Goal: Find specific fact: Find contact information

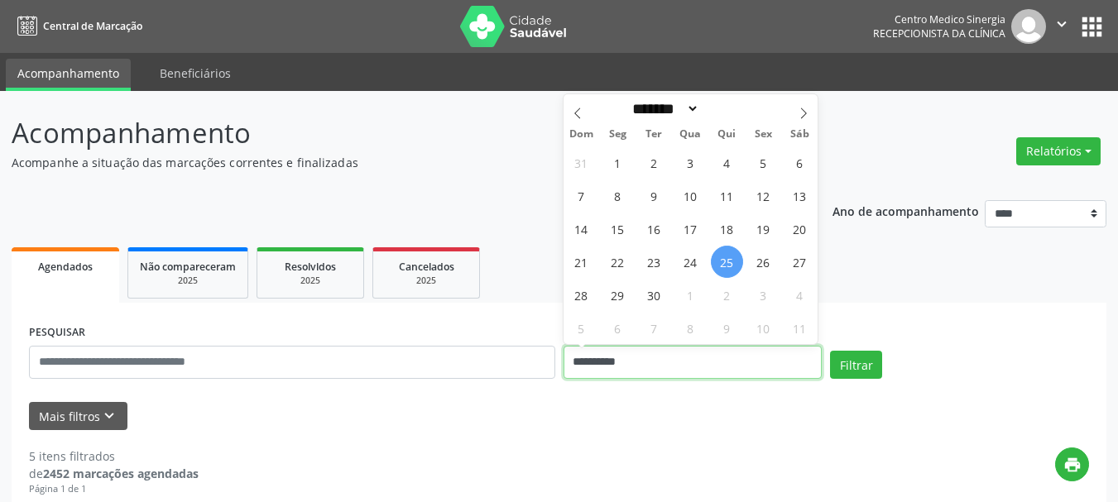
click at [714, 358] on input "**********" at bounding box center [692, 362] width 259 height 33
click at [721, 261] on span "25" at bounding box center [727, 262] width 32 height 32
type input "**********"
click at [721, 261] on span "25" at bounding box center [727, 262] width 32 height 32
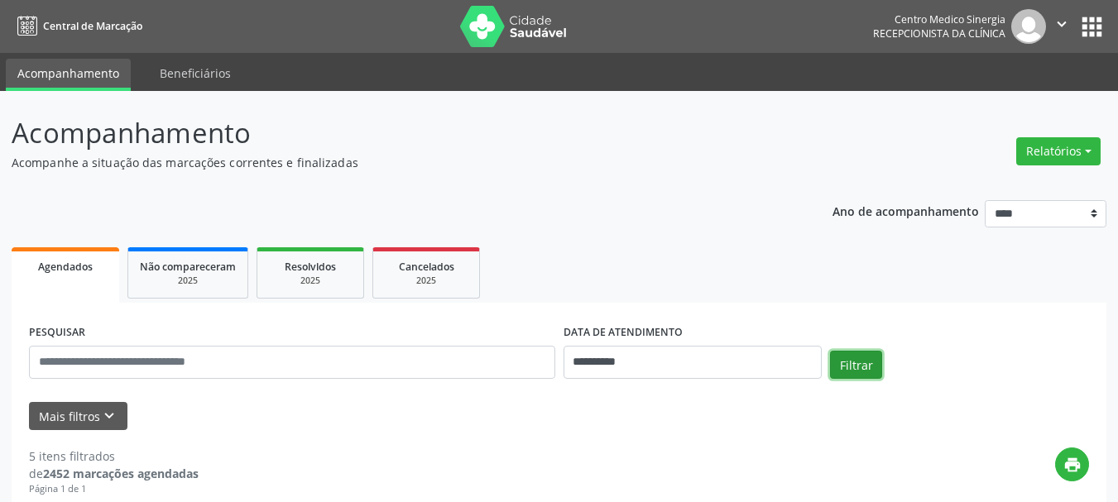
click at [846, 357] on button "Filtrar" at bounding box center [856, 365] width 52 height 28
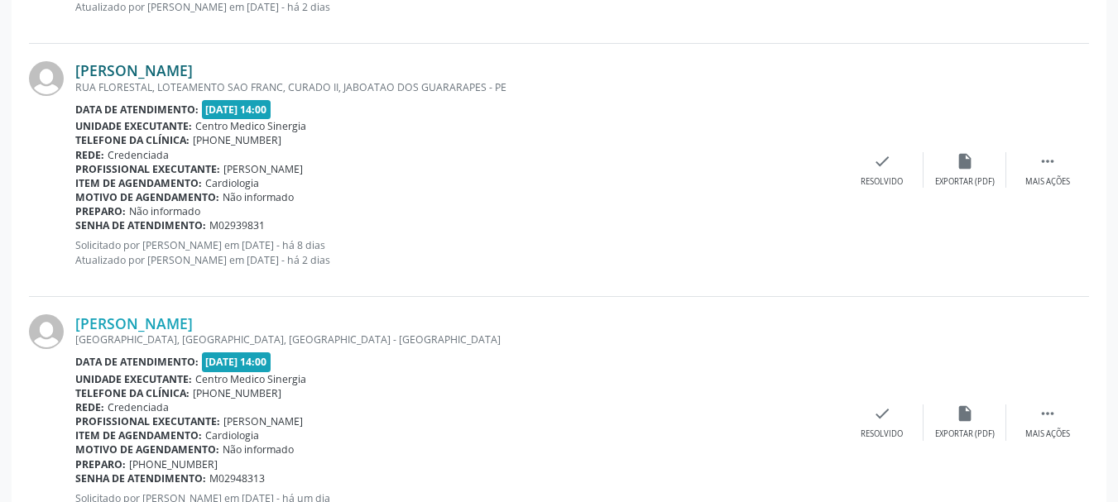
scroll to position [1286, 0]
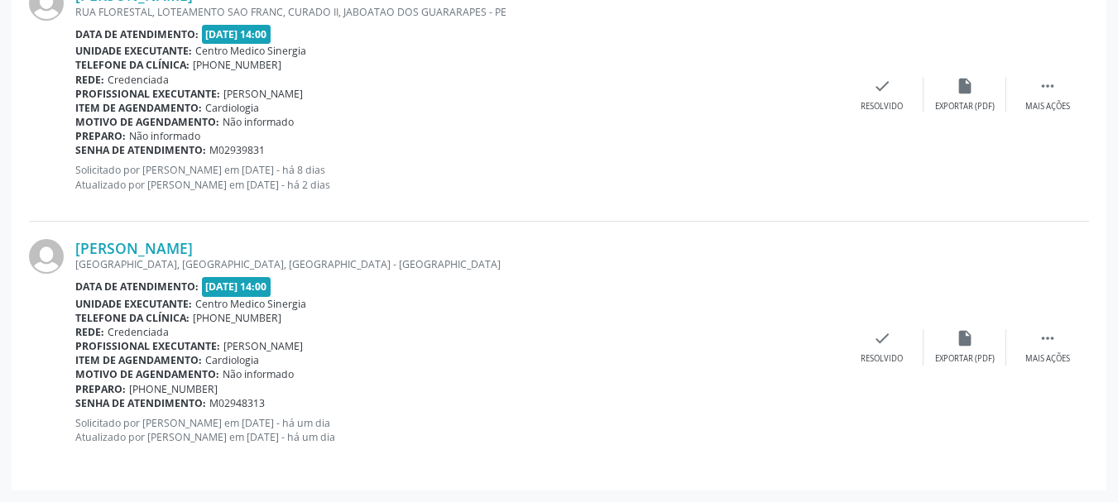
drag, startPoint x: 160, startPoint y: 388, endPoint x: 223, endPoint y: 384, distance: 63.0
click at [223, 384] on div "Preparo: [PHONE_NUMBER]" at bounding box center [457, 389] width 765 height 14
copy span "99748-5237"
click at [462, 363] on div "Item de agendamento: Cardiologia" at bounding box center [457, 360] width 765 height 14
drag, startPoint x: 161, startPoint y: 393, endPoint x: 218, endPoint y: 388, distance: 56.5
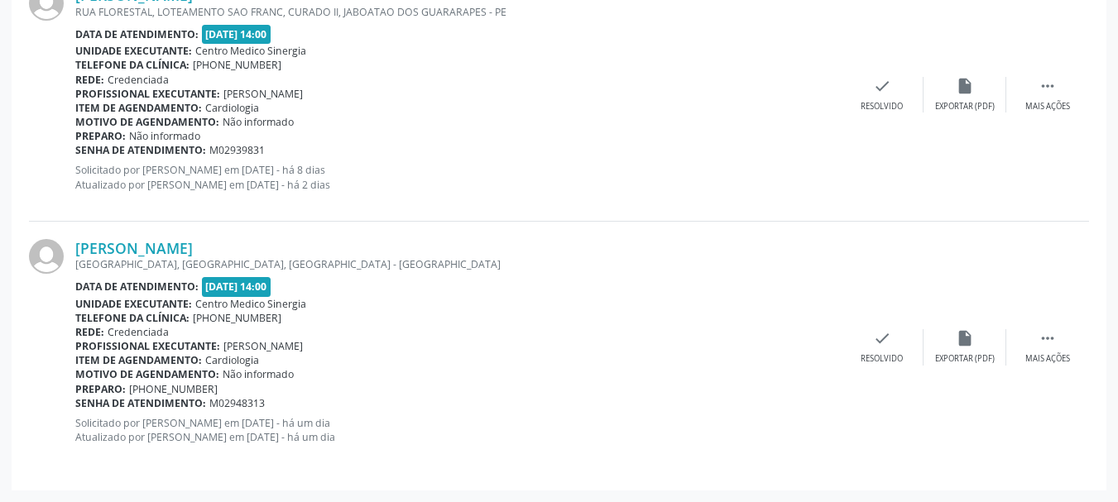
click at [218, 388] on div "Preparo: [PHONE_NUMBER]" at bounding box center [457, 389] width 765 height 14
drag, startPoint x: 342, startPoint y: 368, endPoint x: 319, endPoint y: 377, distance: 24.9
click at [342, 368] on div "Motivo de agendamento: Não informado" at bounding box center [457, 374] width 765 height 14
drag, startPoint x: 163, startPoint y: 389, endPoint x: 248, endPoint y: 395, distance: 85.4
click at [248, 395] on div "Preparo: [PHONE_NUMBER]" at bounding box center [457, 389] width 765 height 14
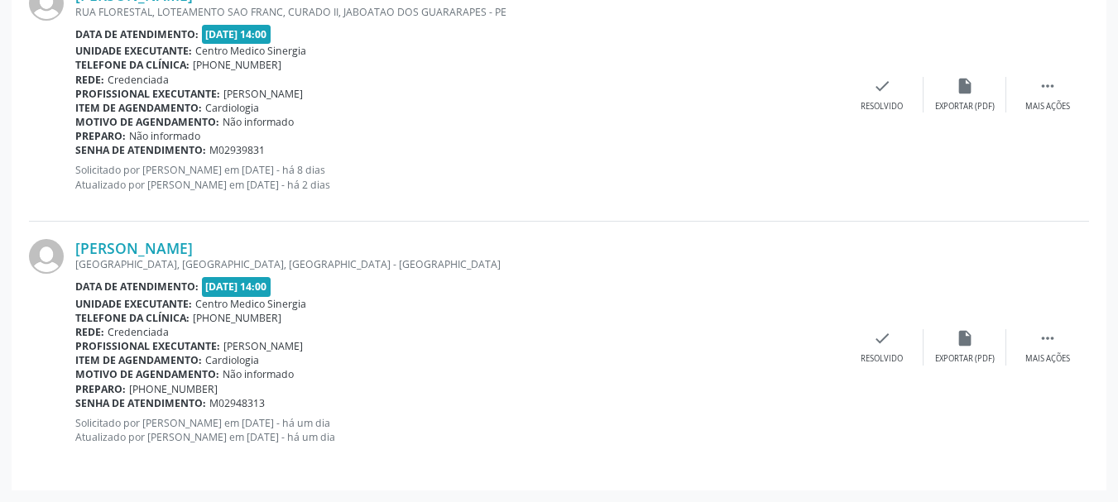
drag, startPoint x: 488, startPoint y: 284, endPoint x: 478, endPoint y: 291, distance: 12.4
click at [489, 285] on div "Data de atendimento: [DATE] 14:00" at bounding box center [457, 286] width 765 height 19
